Goal: Register for event/course

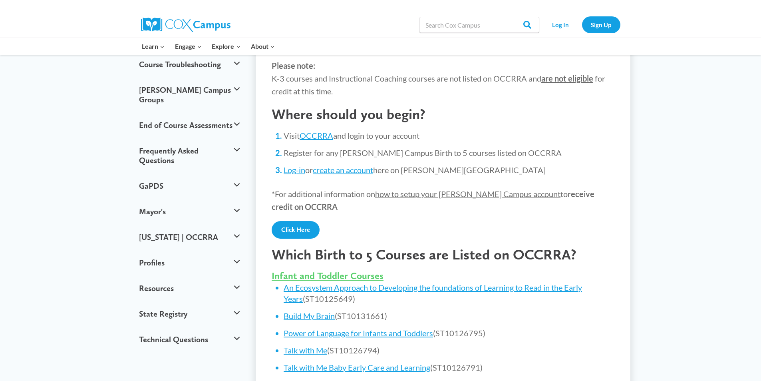
scroll to position [120, 0]
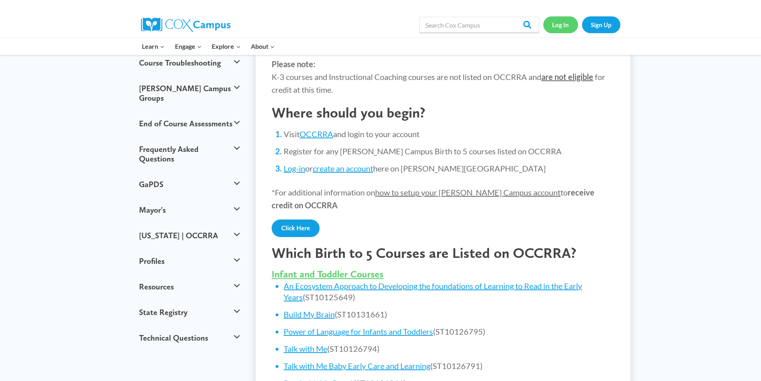
click at [569, 22] on link "Log In" at bounding box center [560, 24] width 35 height 16
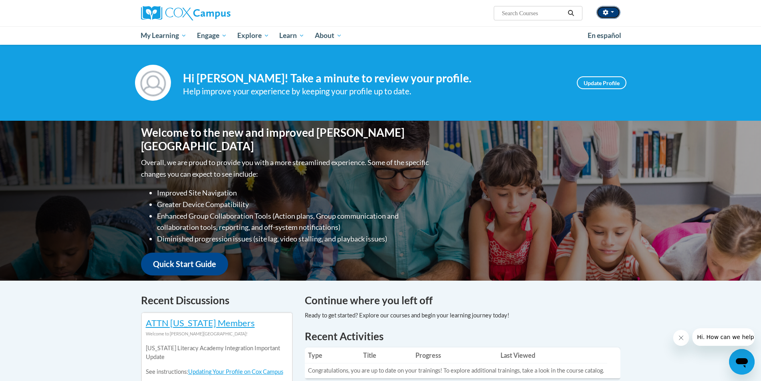
click at [614, 14] on button "button" at bounding box center [608, 12] width 24 height 13
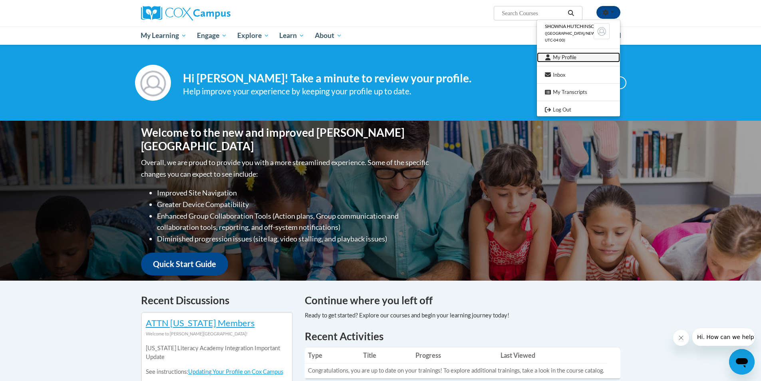
click at [569, 55] on link "My Profile" at bounding box center [578, 57] width 83 height 10
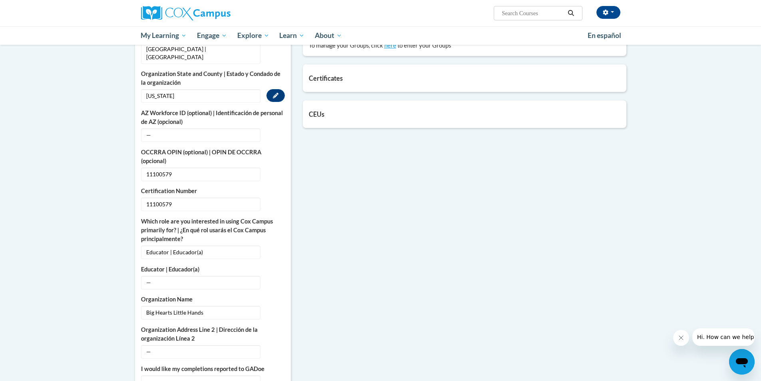
scroll to position [280, 0]
click at [159, 167] on span "11100579" at bounding box center [200, 174] width 119 height 14
click at [276, 171] on icon "Custom profile fields" at bounding box center [276, 174] width 6 height 6
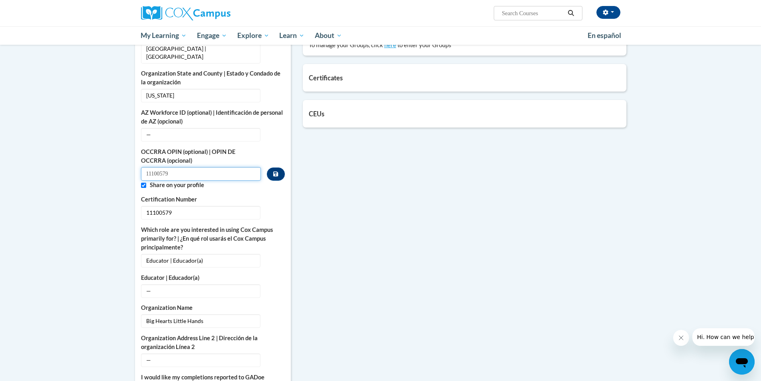
click at [175, 167] on input "11100579" at bounding box center [201, 174] width 120 height 14
click at [159, 167] on input "11100579" at bounding box center [201, 174] width 120 height 14
click at [278, 171] on icon "Custom profile fields" at bounding box center [275, 173] width 5 height 5
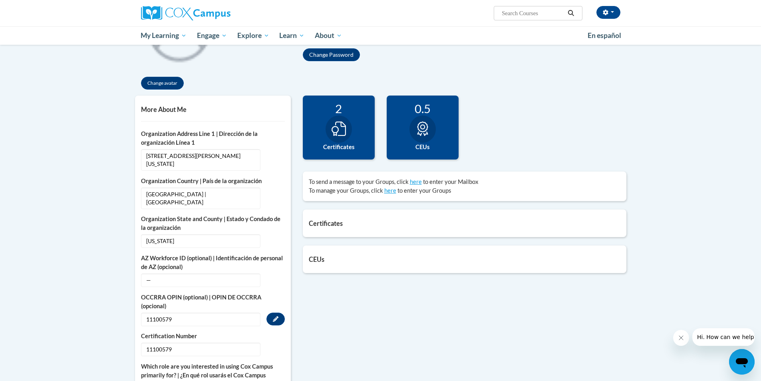
scroll to position [0, 0]
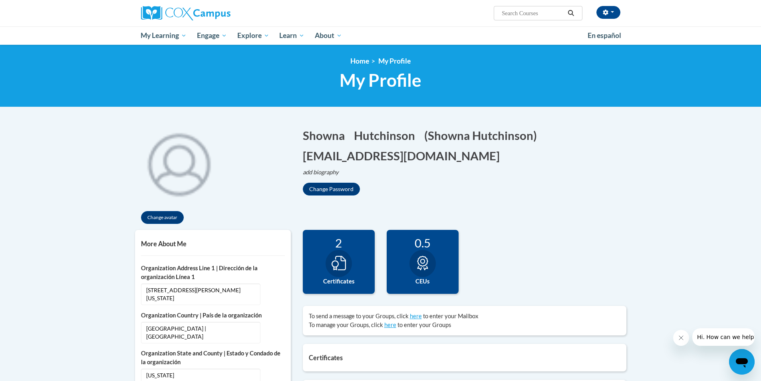
click at [513, 13] on input "Search..." at bounding box center [533, 13] width 64 height 10
paste input "Build My Brain AT137194 -- ST10131661"
type input "Build My Brain AT137194 -- ST10131661"
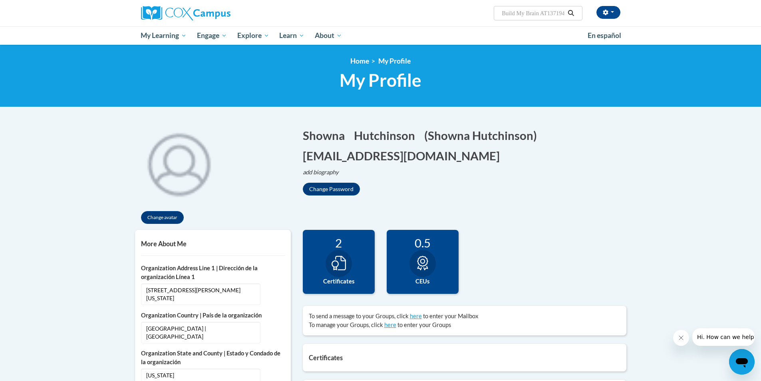
click at [571, 12] on icon "Search" at bounding box center [570, 13] width 7 height 6
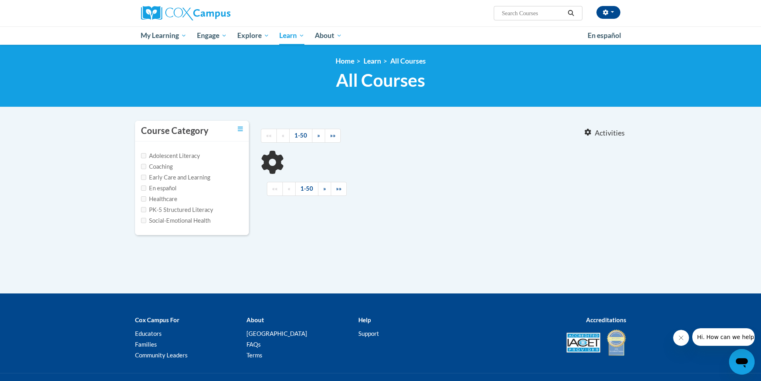
type input "Build My Brain AT137194 -- ST10131661"
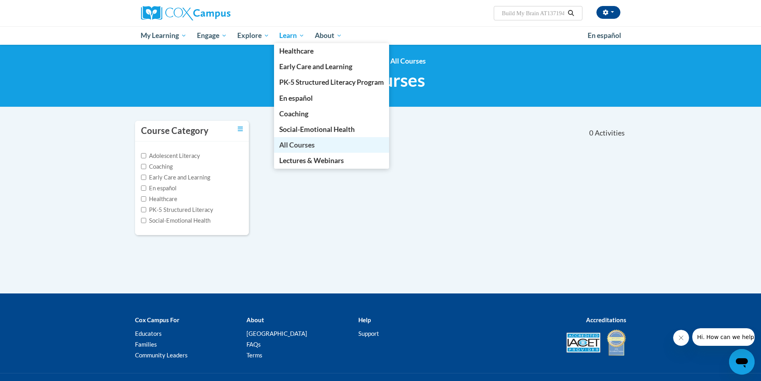
click at [304, 141] on span "All Courses" at bounding box center [297, 145] width 36 height 8
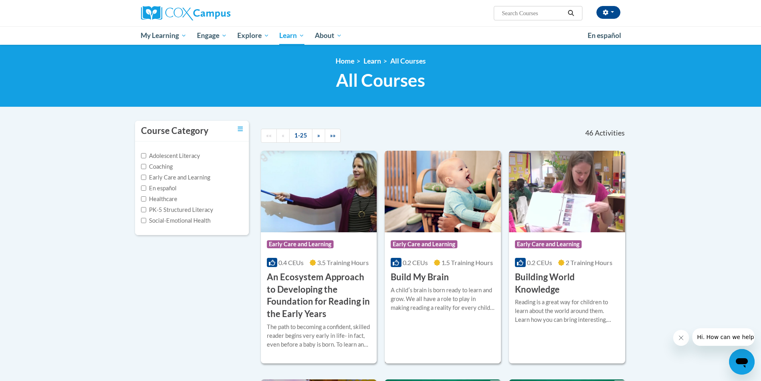
click at [419, 278] on h3 "Build My Brain" at bounding box center [420, 277] width 58 height 12
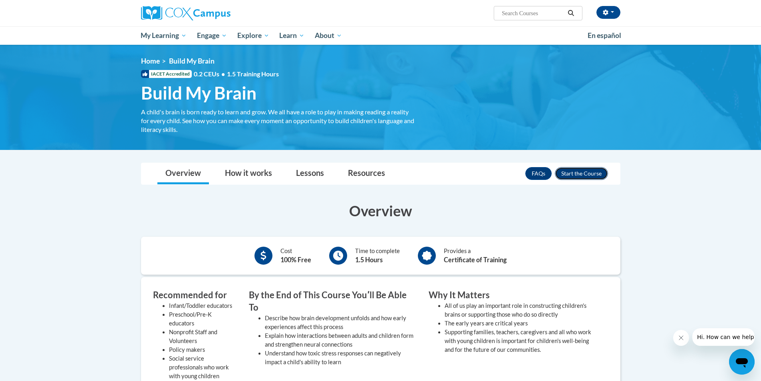
click at [582, 173] on button "Enroll" at bounding box center [581, 173] width 53 height 13
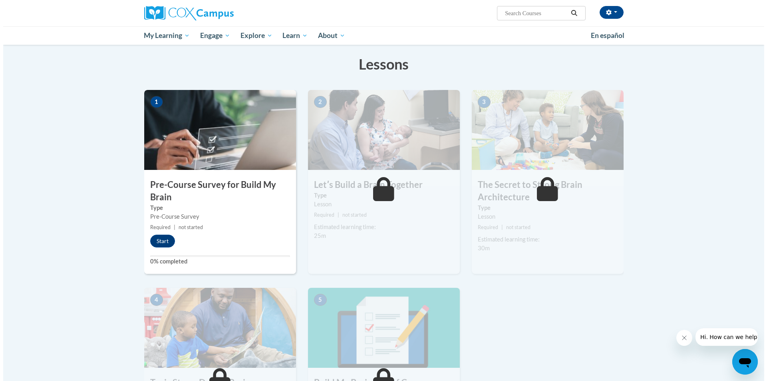
scroll to position [120, 0]
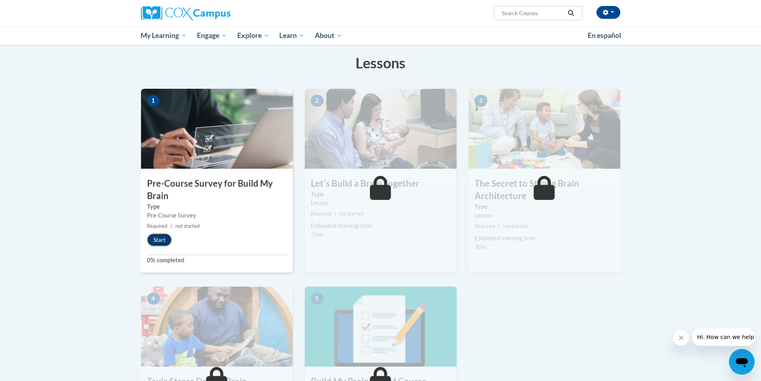
click at [163, 240] on button "Start" at bounding box center [159, 239] width 25 height 13
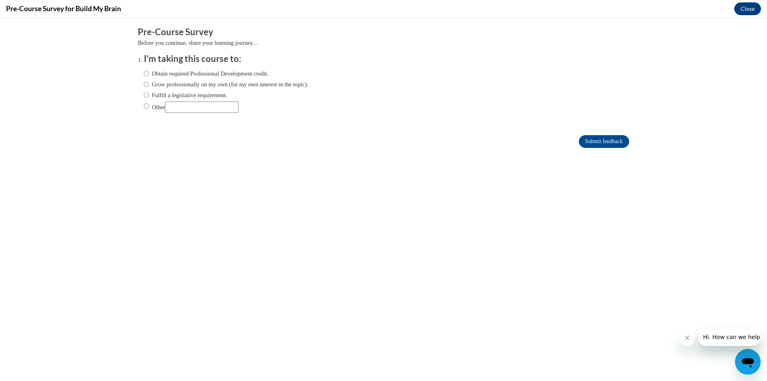
scroll to position [0, 0]
click at [144, 96] on input "Fulfill a legislative requirement." at bounding box center [146, 95] width 5 height 9
radio input "true"
click at [144, 73] on input "Obtain required Professional Development credit." at bounding box center [146, 73] width 5 height 9
radio input "true"
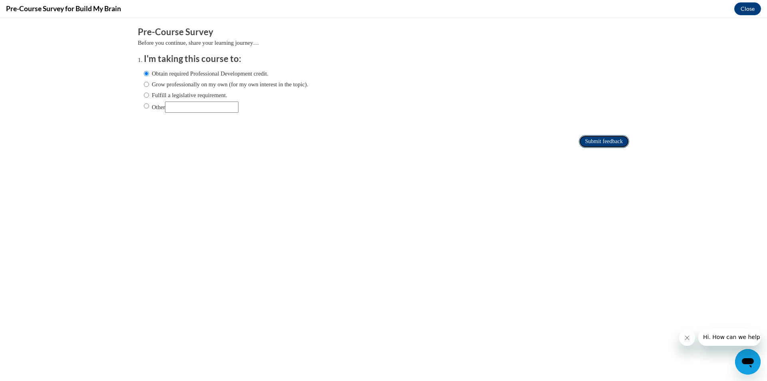
click at [598, 141] on input "Submit feedback" at bounding box center [604, 141] width 50 height 13
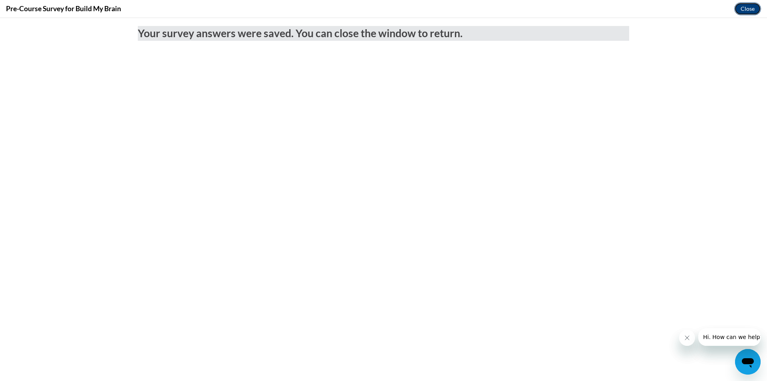
click at [744, 9] on button "Close" at bounding box center [747, 8] width 27 height 13
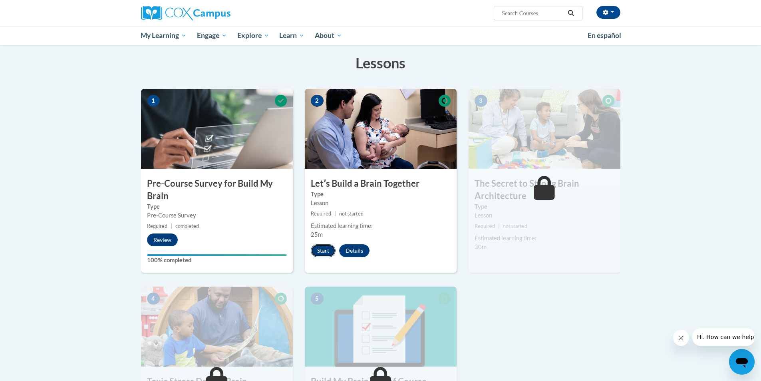
click at [327, 251] on button "Start" at bounding box center [323, 250] width 25 height 13
